Goal: Transaction & Acquisition: Purchase product/service

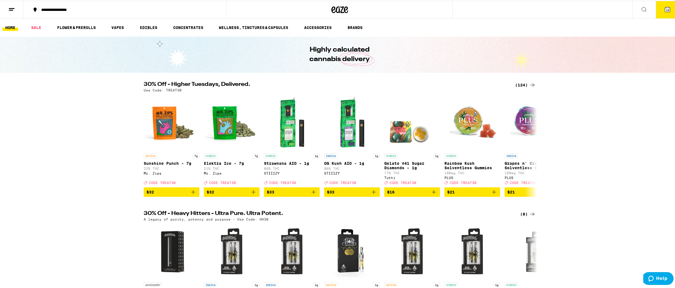
click at [664, 12] on icon at bounding box center [667, 8] width 7 height 7
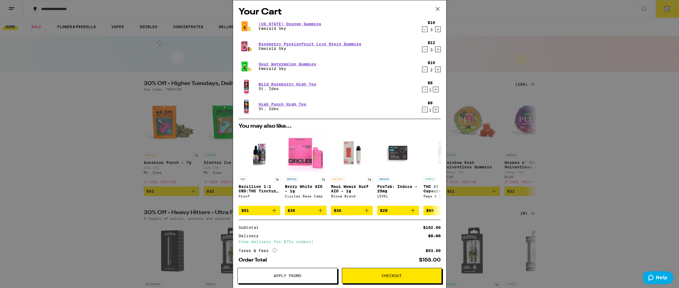
click at [435, 71] on icon "Increment" at bounding box center [437, 69] width 5 height 7
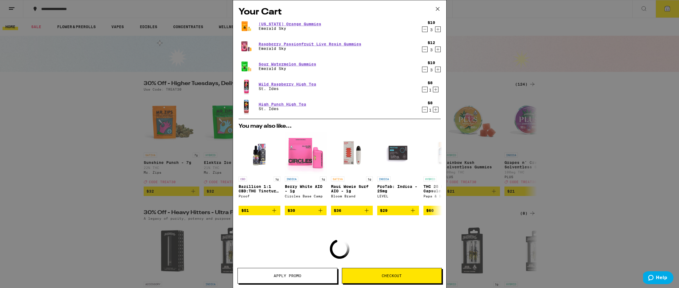
click at [435, 71] on icon "Increment" at bounding box center [437, 69] width 5 height 7
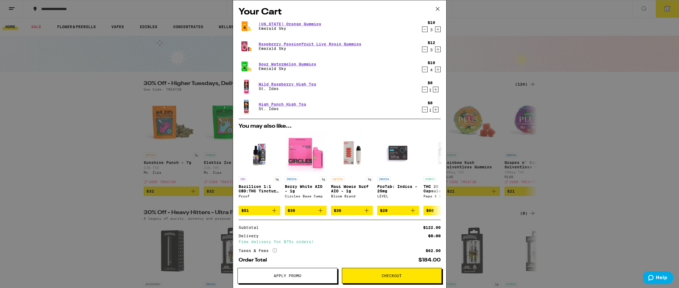
click at [435, 50] on icon "Increment" at bounding box center [437, 49] width 5 height 7
click at [289, 276] on span "Apply Promo" at bounding box center [288, 275] width 28 height 4
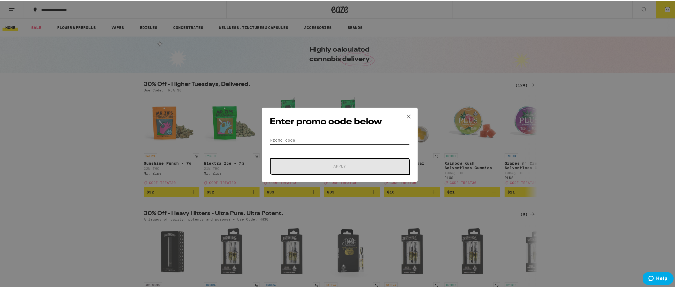
click at [312, 139] on input "Promo Code" at bounding box center [340, 139] width 140 height 8
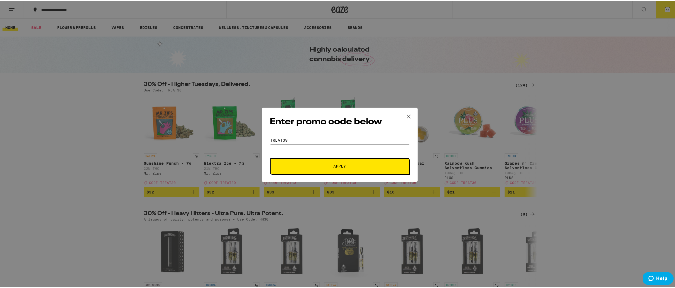
click at [328, 165] on span "Apply" at bounding box center [339, 165] width 100 height 4
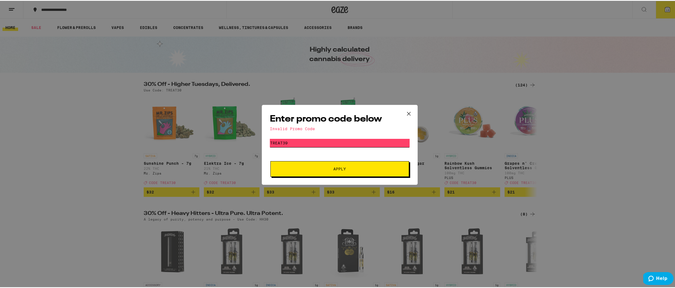
click at [309, 143] on input "treat39" at bounding box center [340, 142] width 140 height 8
type input "treat30"
click at [320, 165] on button "Apply" at bounding box center [339, 168] width 139 height 16
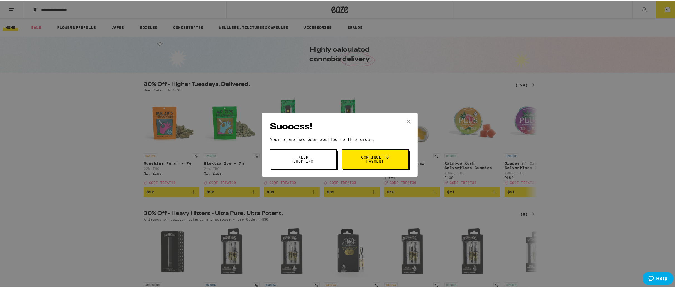
click at [379, 161] on span "Continue to payment" at bounding box center [375, 158] width 28 height 8
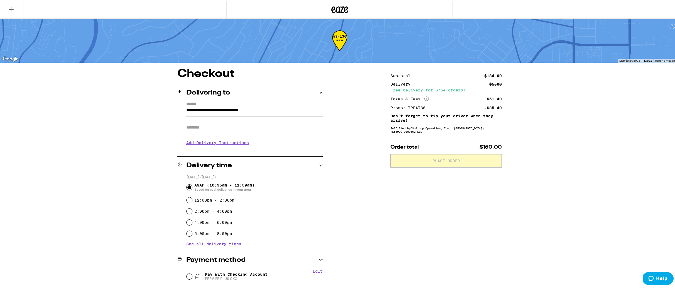
click at [213, 145] on h3 "Add Delivery Instructions" at bounding box center [254, 141] width 136 height 13
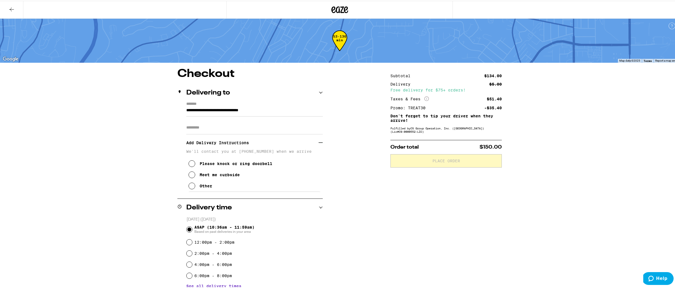
click at [191, 185] on icon at bounding box center [191, 184] width 7 height 7
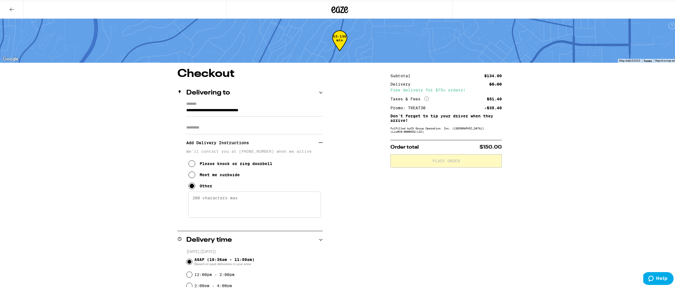
click at [202, 202] on textarea "Enter any other delivery instructions you want driver to know" at bounding box center [254, 203] width 132 height 26
paste textarea "Enter the North entrance of [GEOGRAPHIC_DATA]. It’s just south of [PERSON_NAME]…"
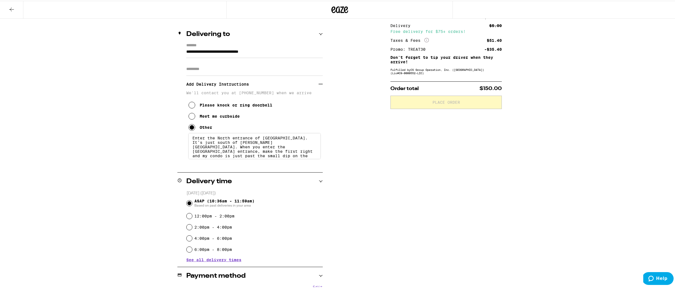
scroll to position [59, 0]
type textarea "Enter the North entrance of [GEOGRAPHIC_DATA]. It’s just south of [PERSON_NAME]…"
click at [380, 229] on div "**********" at bounding box center [339, 228] width 401 height 440
click at [289, 50] on input "**********" at bounding box center [254, 51] width 136 height 9
click at [355, 53] on div "**********" at bounding box center [339, 228] width 401 height 440
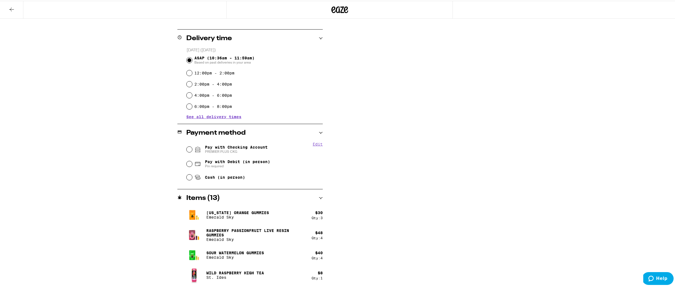
scroll to position [207, 0]
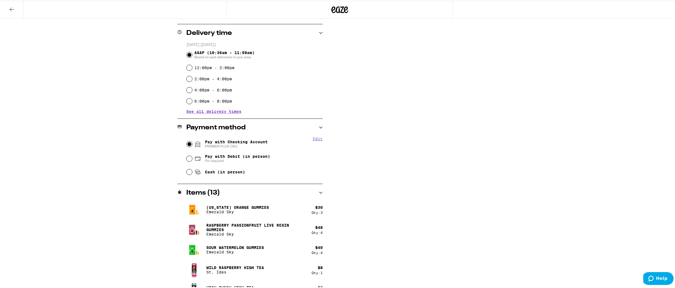
click at [188, 145] on input "Pay with Checking Account PREMIER PLUS CKG" at bounding box center [189, 143] width 6 height 6
radio input "true"
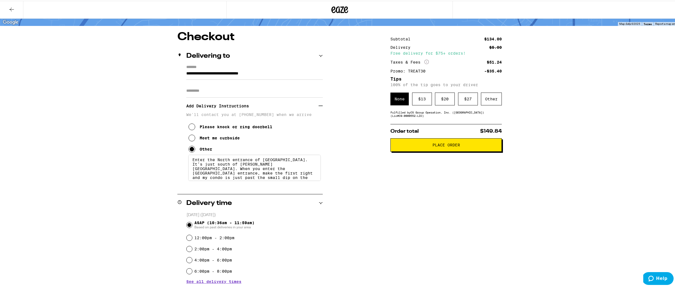
scroll to position [0, 0]
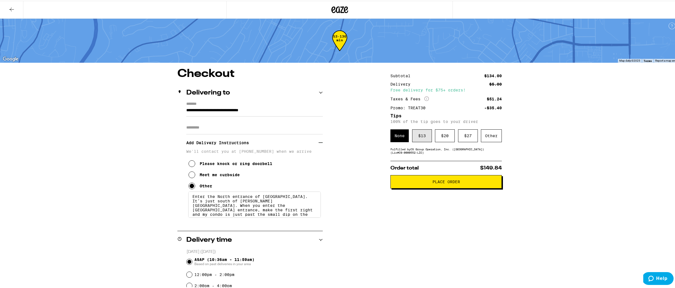
click at [417, 140] on div "$ 13" at bounding box center [422, 134] width 20 height 13
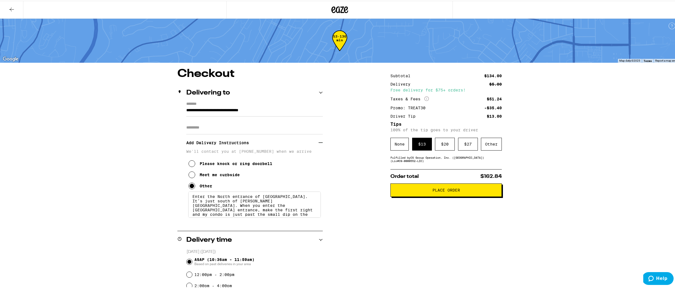
click at [428, 195] on button "Place Order" at bounding box center [445, 188] width 111 height 13
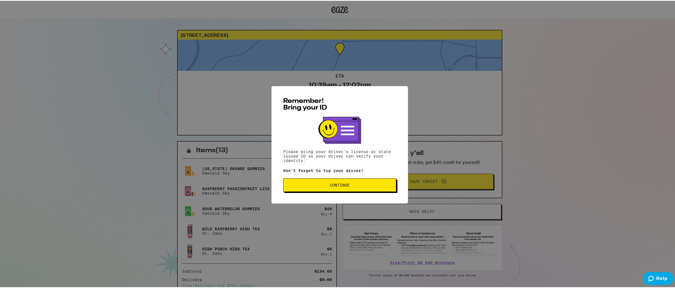
click at [369, 189] on button "Continue" at bounding box center [339, 183] width 113 height 13
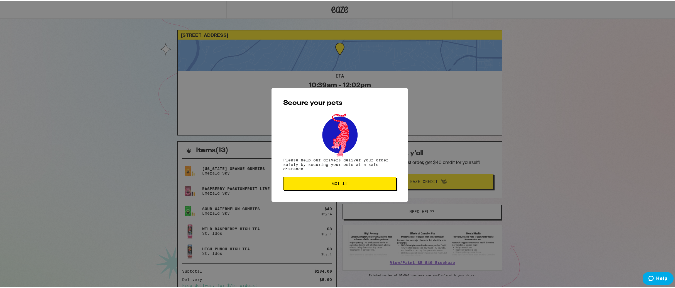
click at [380, 186] on button "Got it" at bounding box center [339, 182] width 113 height 13
